Goal: Find specific page/section: Find specific page/section

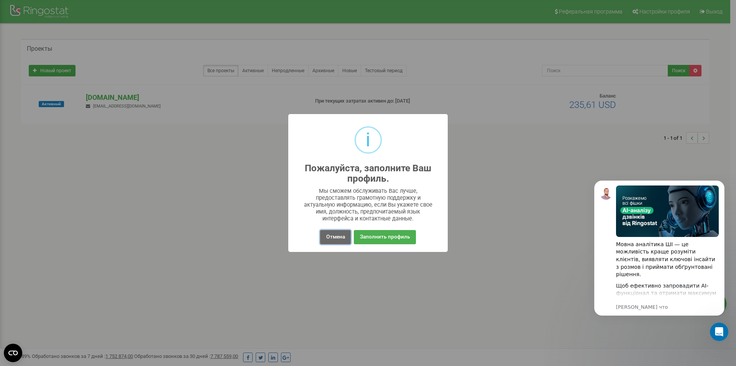
click at [346, 236] on button "Отмена" at bounding box center [335, 237] width 30 height 14
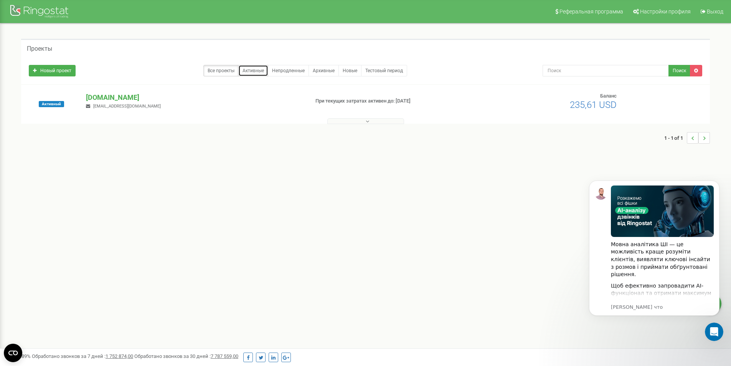
click at [262, 68] on link "Активные" at bounding box center [253, 71] width 30 height 12
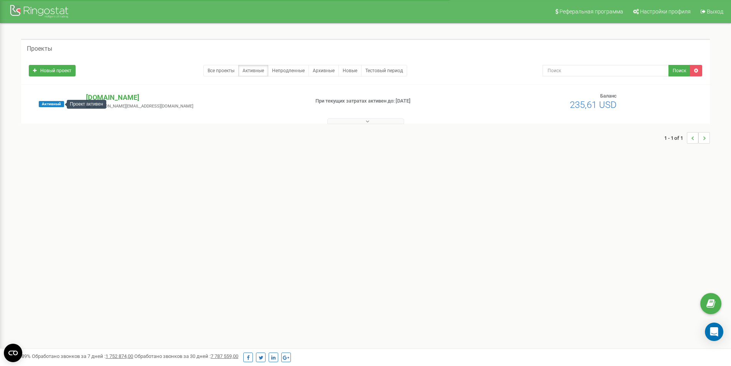
click at [105, 101] on div "Проект активен" at bounding box center [87, 104] width 40 height 9
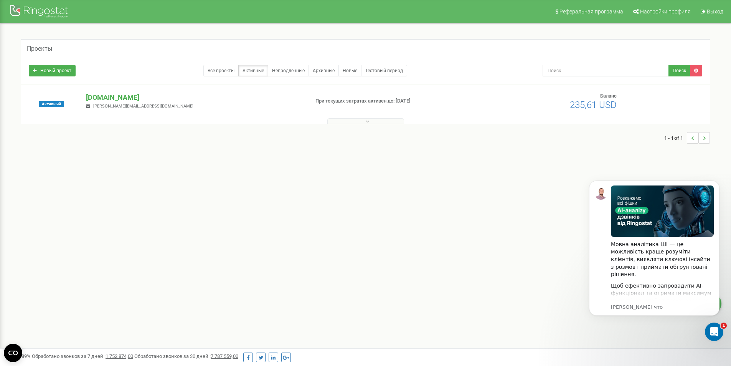
click at [119, 105] on span "[EMAIL_ADDRESS][DOMAIN_NAME]" at bounding box center [143, 106] width 100 height 5
click at [117, 98] on p "[DOMAIN_NAME]" at bounding box center [194, 97] width 217 height 10
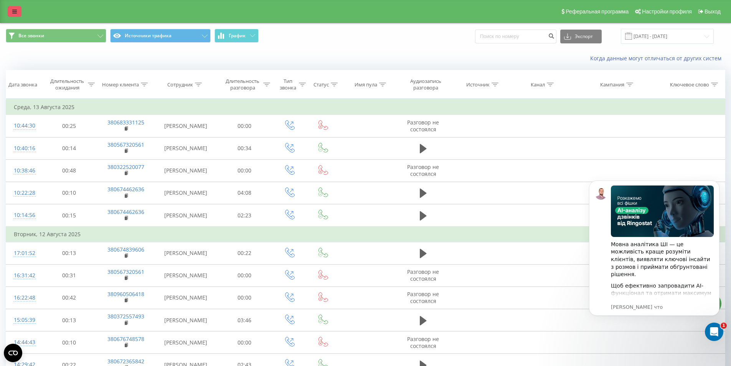
click at [16, 12] on icon at bounding box center [14, 11] width 5 height 5
